Goal: Find specific page/section: Find specific page/section

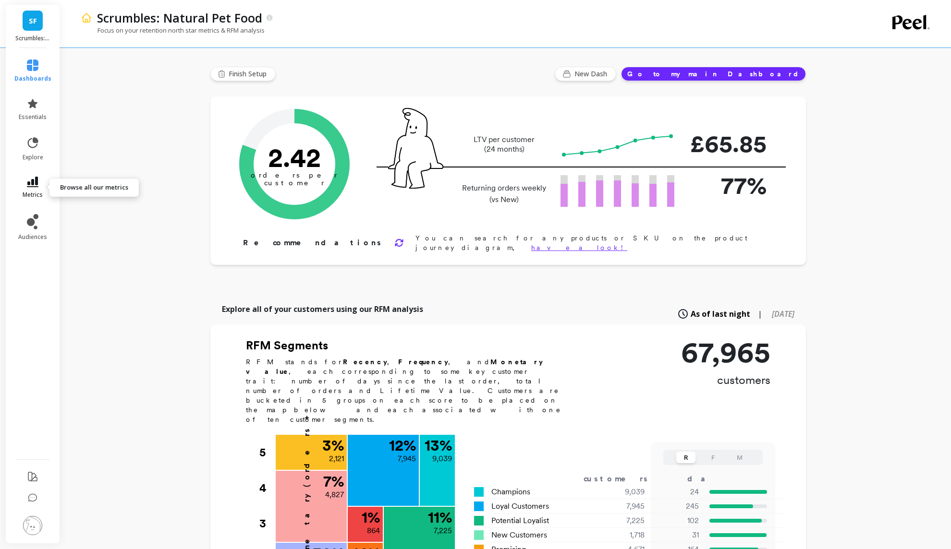
click at [37, 183] on icon at bounding box center [33, 182] width 12 height 11
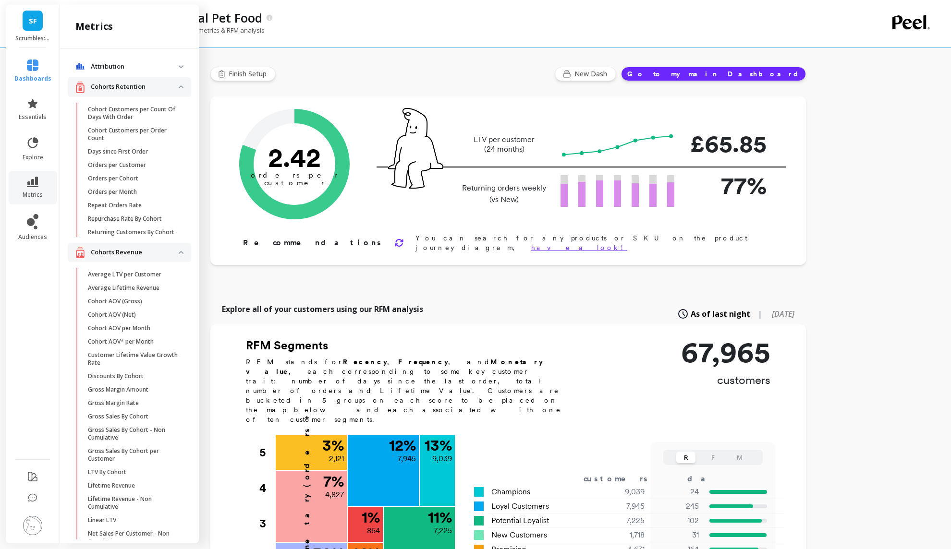
scroll to position [118, 0]
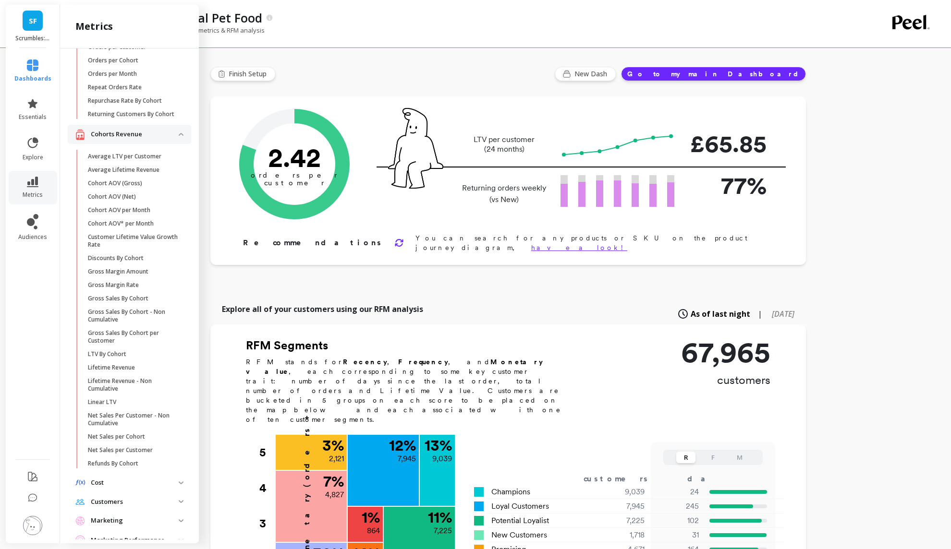
click at [176, 129] on div "Cohorts Revenue" at bounding box center [126, 135] width 103 height 12
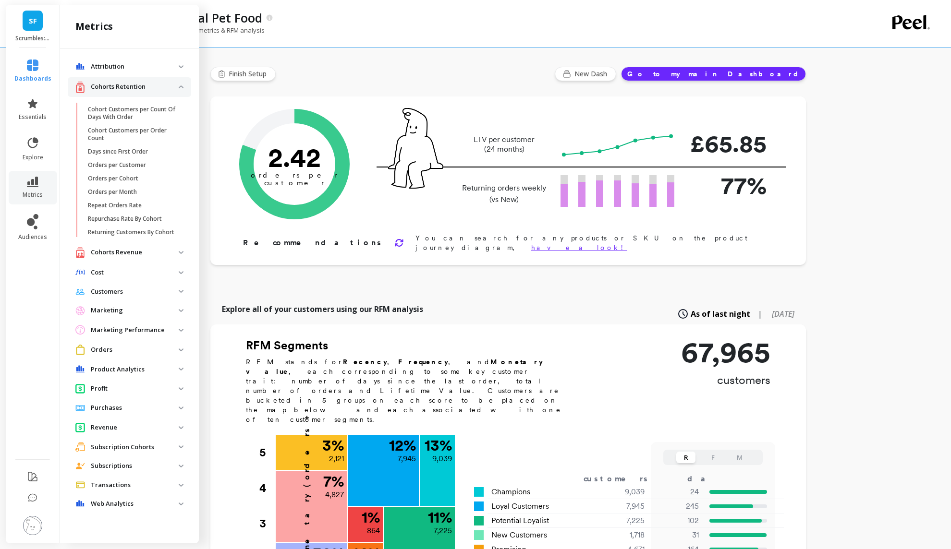
scroll to position [0, 0]
click at [158, 88] on p "Cohorts Retention" at bounding box center [135, 87] width 88 height 10
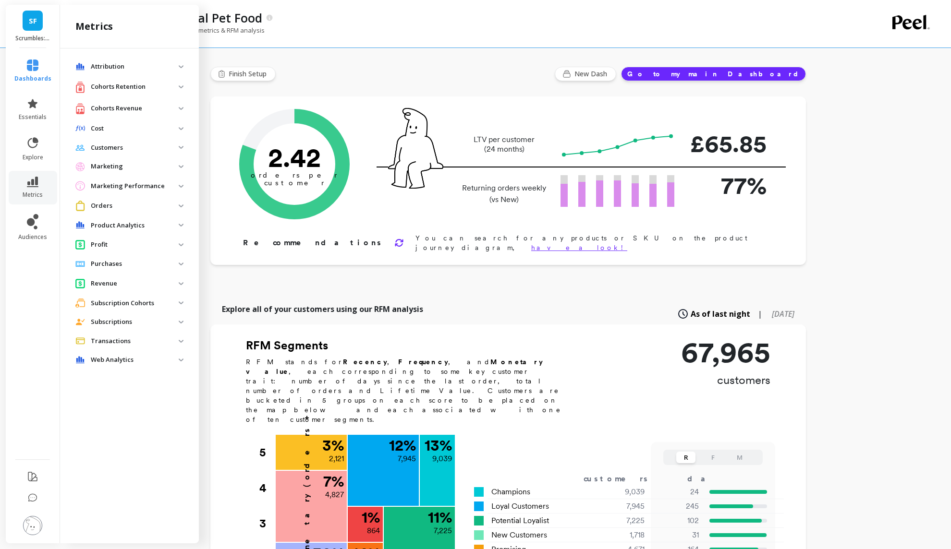
click at [127, 169] on p "Marketing" at bounding box center [135, 167] width 88 height 10
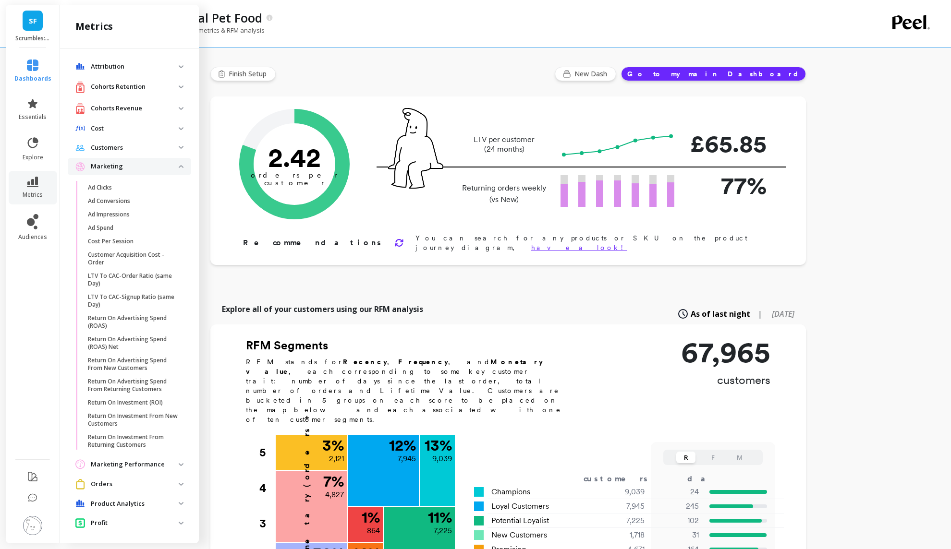
click at [127, 169] on p "Marketing" at bounding box center [135, 167] width 88 height 10
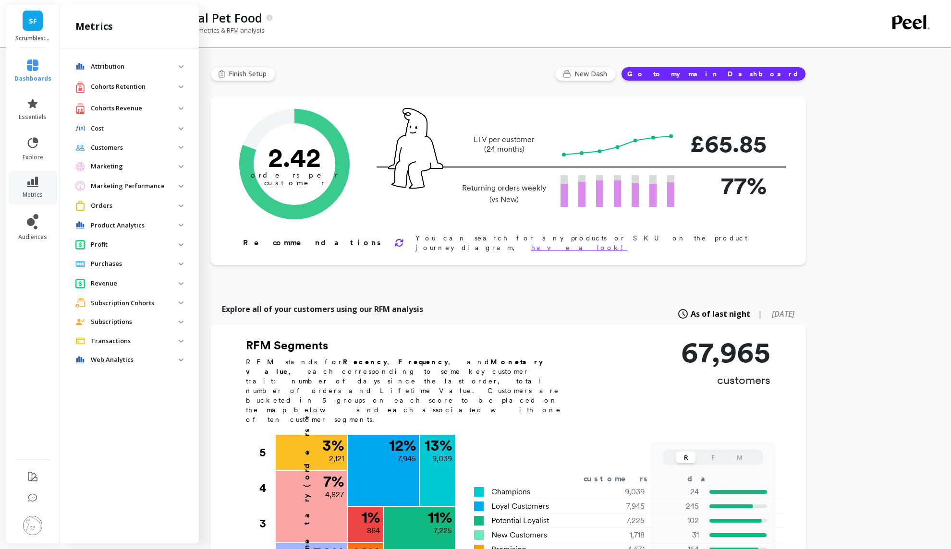
click at [127, 186] on p "Marketing Performance" at bounding box center [135, 187] width 88 height 10
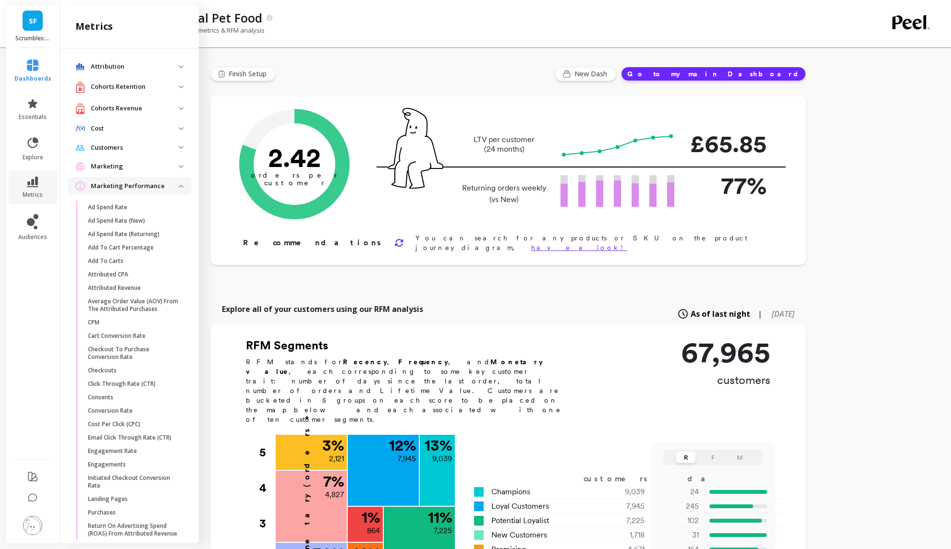
click at [127, 186] on p "Marketing Performance" at bounding box center [135, 187] width 88 height 10
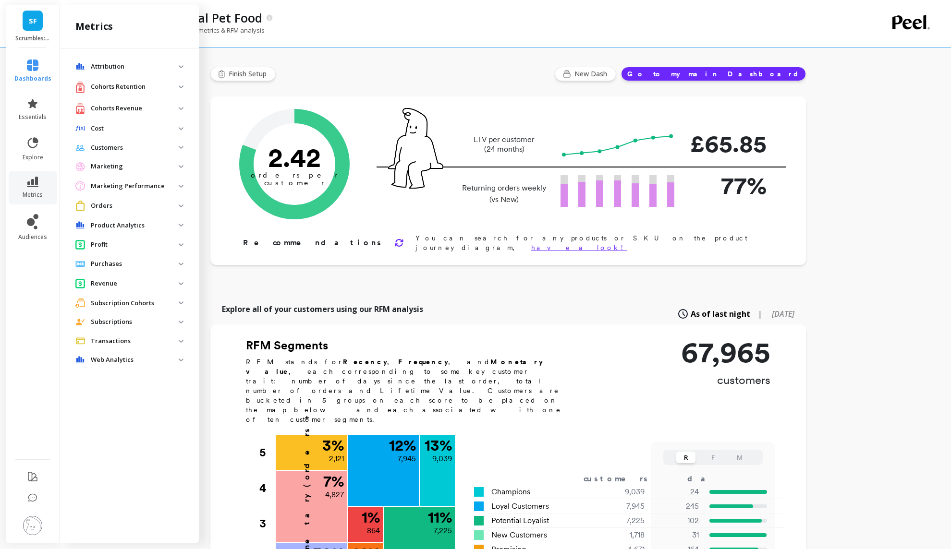
click at [128, 224] on p "Product Analytics" at bounding box center [135, 226] width 88 height 10
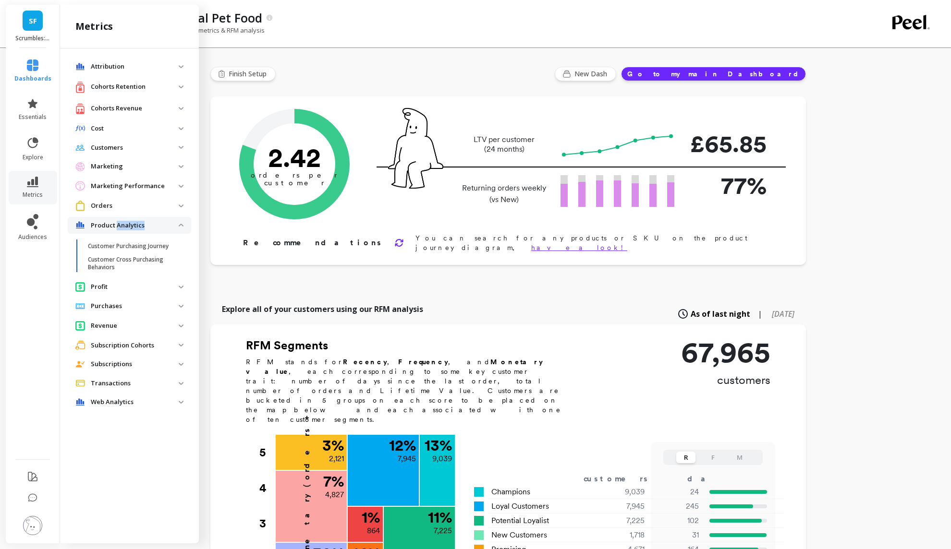
click at [128, 224] on p "Product Analytics" at bounding box center [135, 226] width 88 height 10
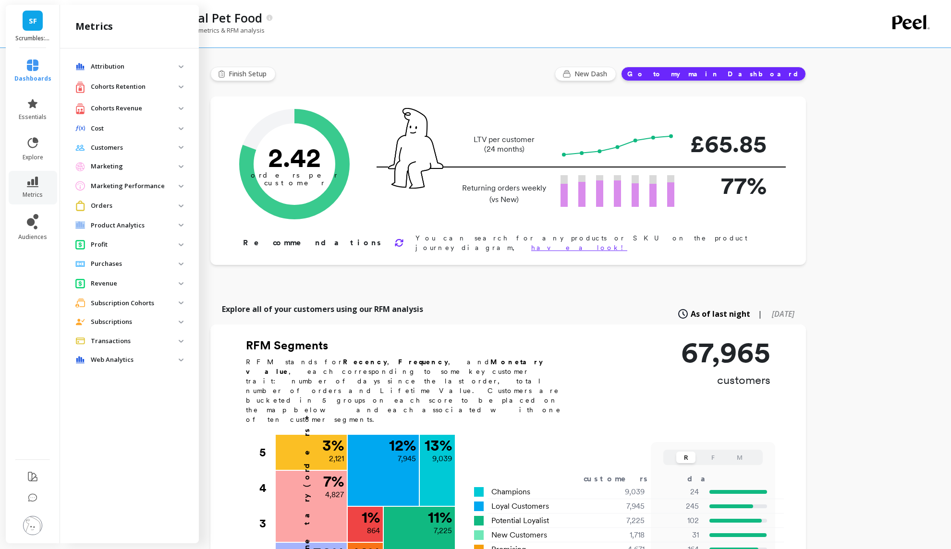
click at [128, 224] on p "Product Analytics" at bounding box center [135, 226] width 88 height 10
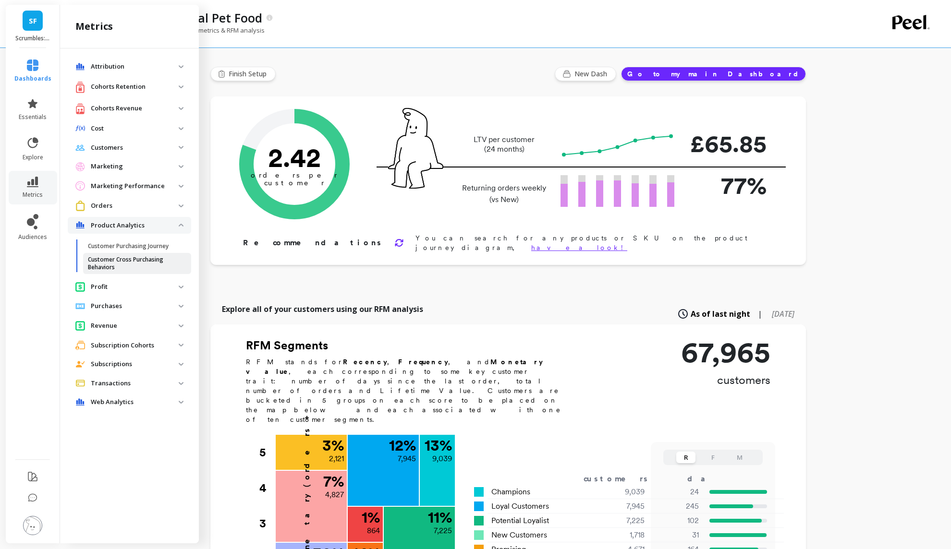
click at [125, 260] on p "Customer Cross Purchasing Behaviors" at bounding box center [134, 263] width 92 height 15
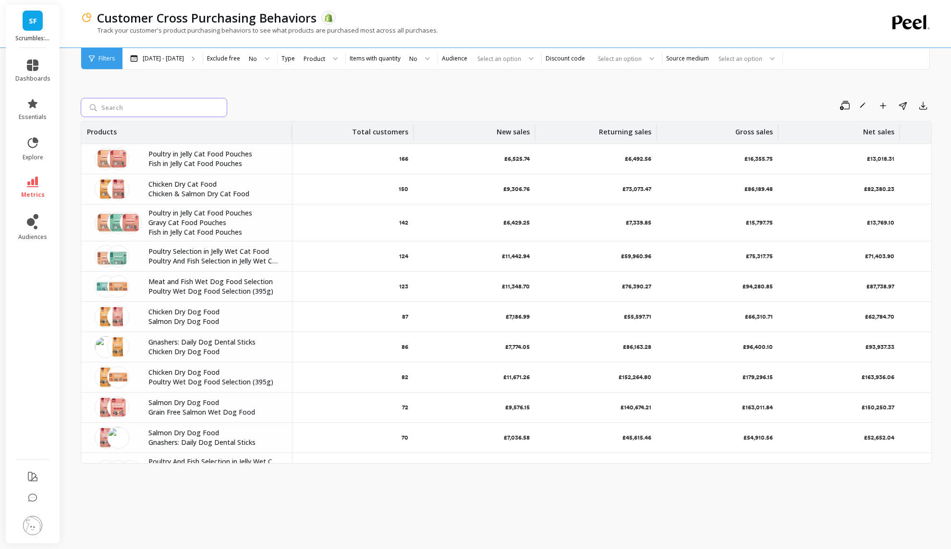
click at [139, 107] on input "search" at bounding box center [154, 107] width 146 height 19
type input "broth"
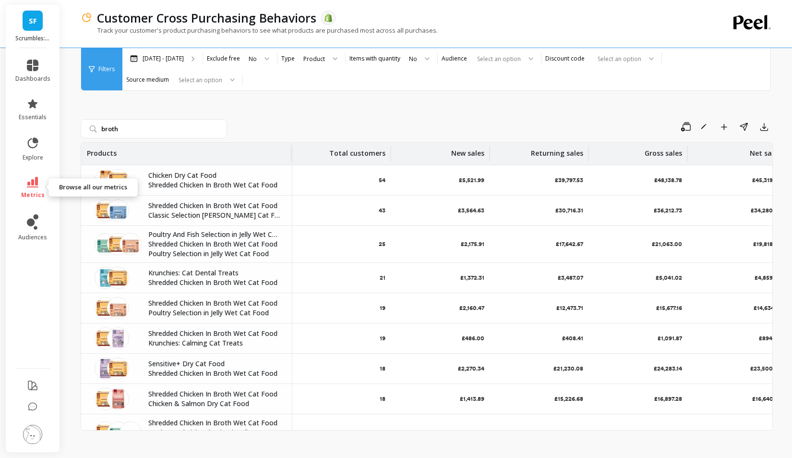
click at [36, 195] on span "metrics" at bounding box center [33, 195] width 24 height 8
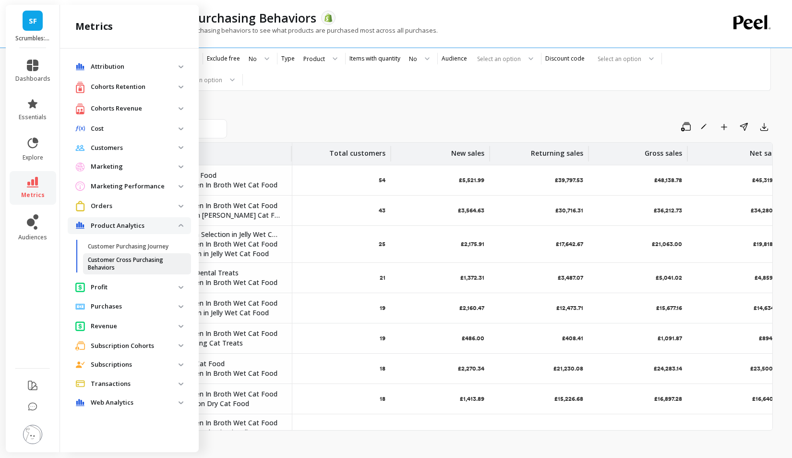
click at [141, 260] on p "Customer Cross Purchasing Behaviors" at bounding box center [134, 263] width 92 height 15
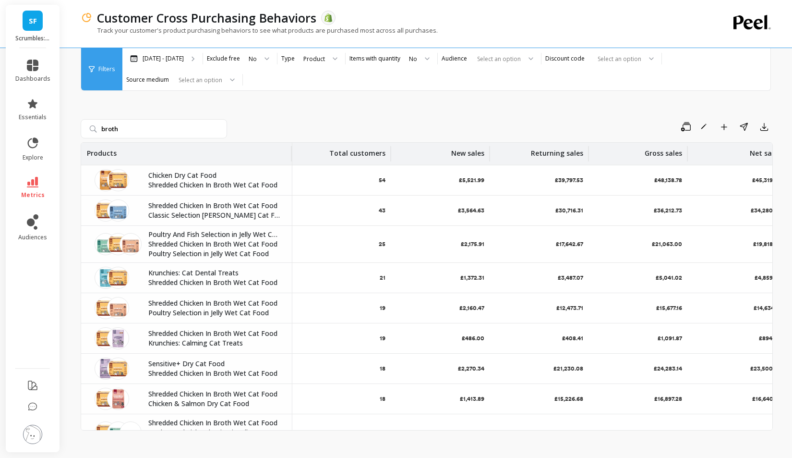
click at [29, 168] on ul "dashboards essentials explore metrics audiences" at bounding box center [33, 205] width 54 height 303
click at [34, 179] on icon at bounding box center [33, 182] width 12 height 11
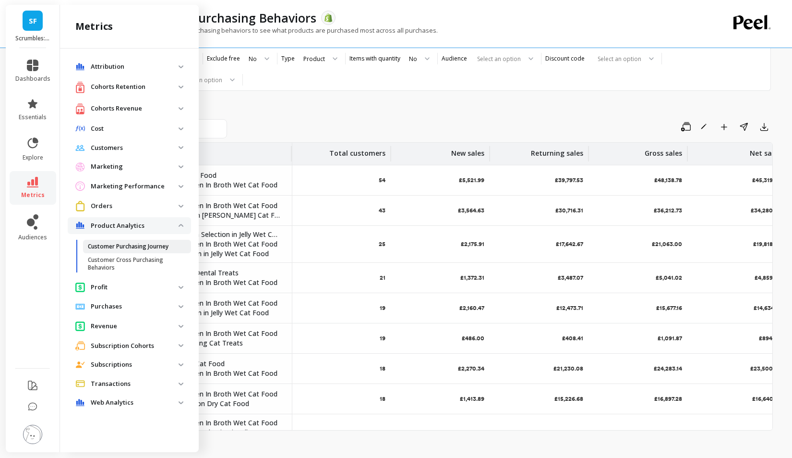
click at [125, 247] on p "Customer Purchasing Journey" at bounding box center [128, 246] width 81 height 8
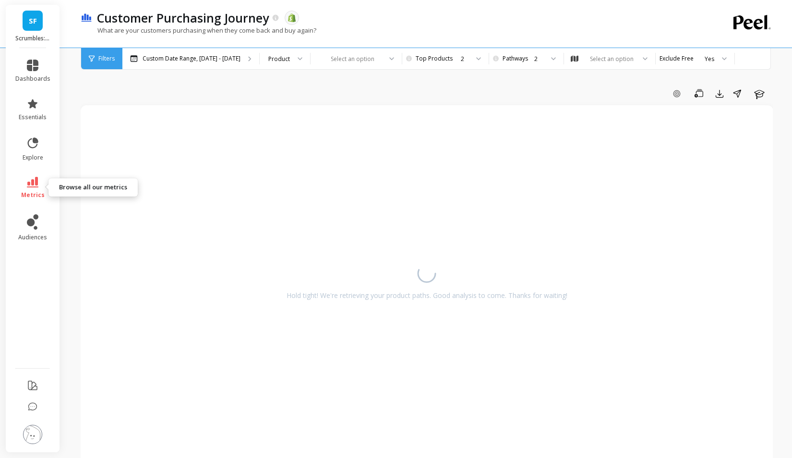
click at [30, 191] on span "metrics" at bounding box center [33, 195] width 24 height 8
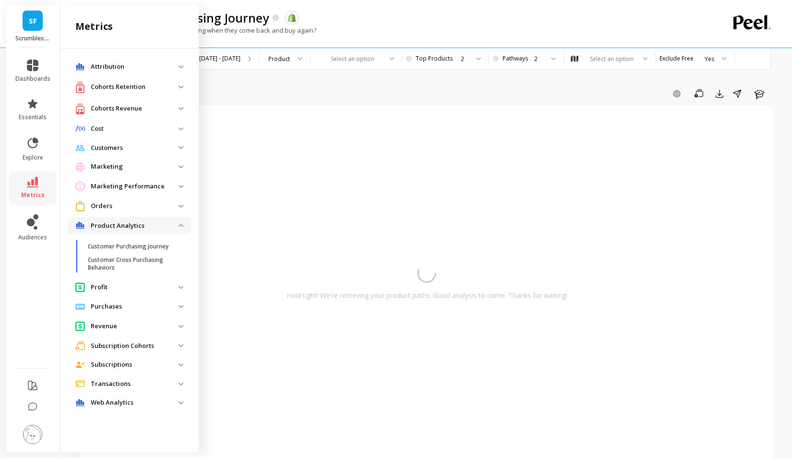
click at [167, 228] on p "Product Analytics" at bounding box center [135, 226] width 88 height 10
